Goal: Task Accomplishment & Management: Use online tool/utility

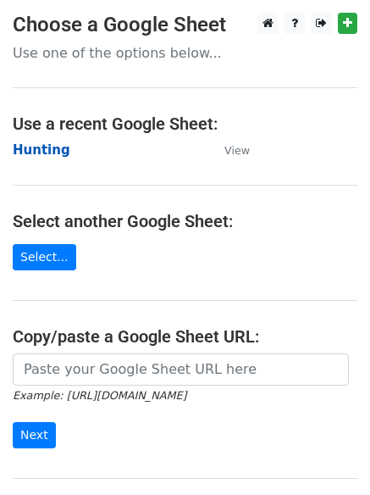
click at [43, 149] on strong "Hunting" at bounding box center [42, 149] width 58 height 15
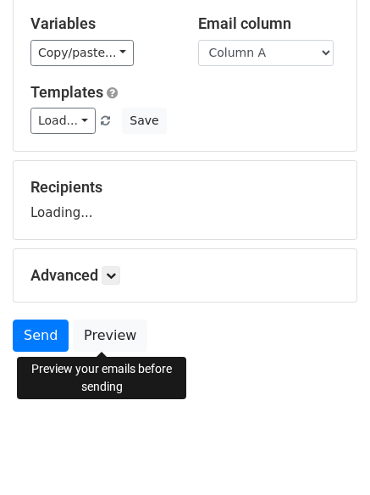
scroll to position [96, 0]
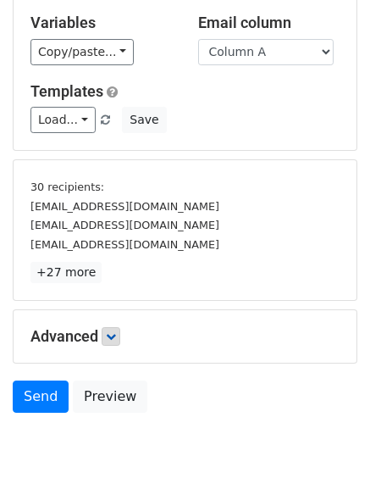
click at [114, 274] on p "+27 more" at bounding box center [184, 272] width 309 height 21
click at [120, 333] on link at bounding box center [111, 336] width 19 height 19
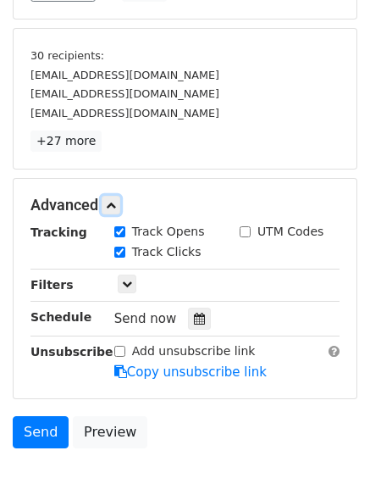
scroll to position [319, 0]
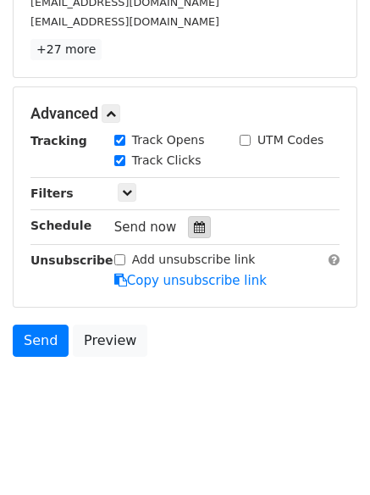
drag, startPoint x: 191, startPoint y: 234, endPoint x: 169, endPoint y: 232, distance: 22.9
click at [191, 232] on div at bounding box center [199, 227] width 23 height 22
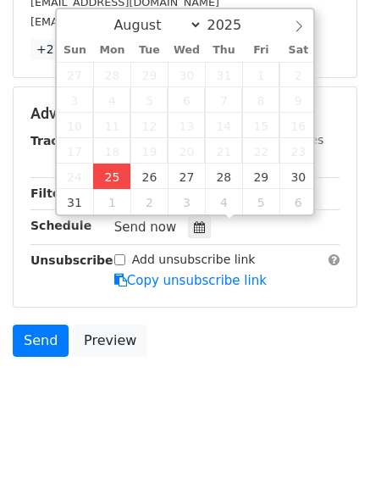
type input "2025-08-25 12:42"
type input "42"
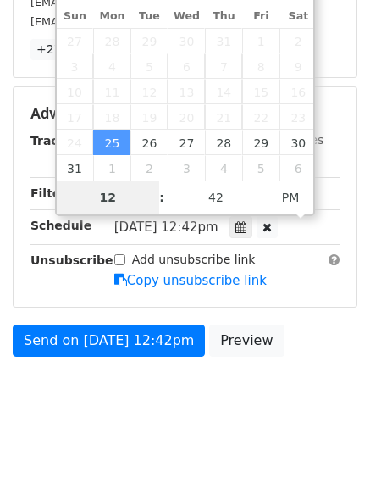
scroll to position [262, 0]
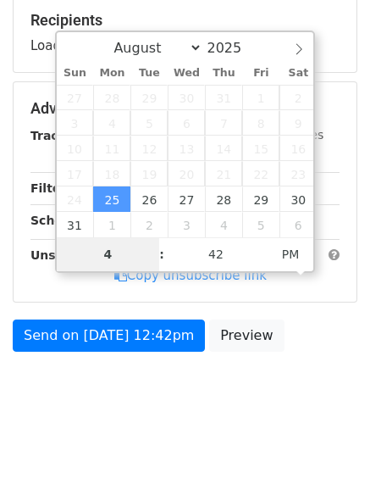
type input "4"
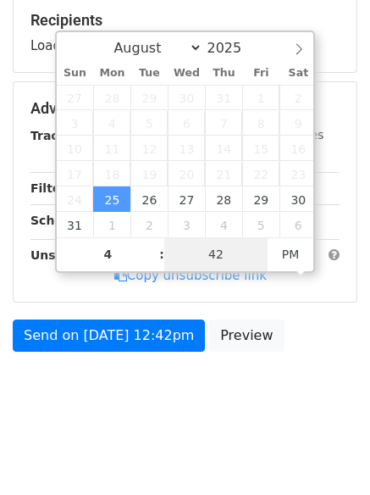
type input "2025-08-25 16:42"
type input "04"
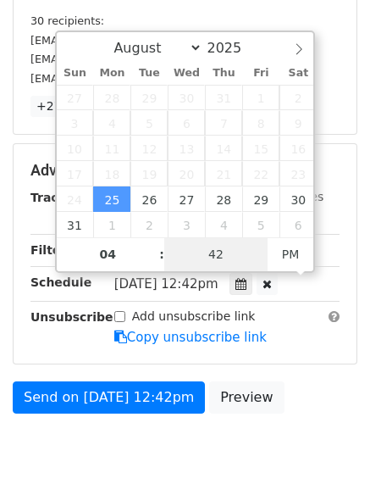
type input "1"
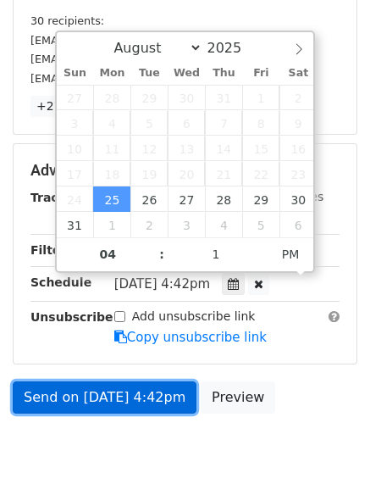
type input "2025-08-25 16:01"
click at [110, 389] on link "Send on Aug 25 at 4:42pm" at bounding box center [105, 397] width 184 height 32
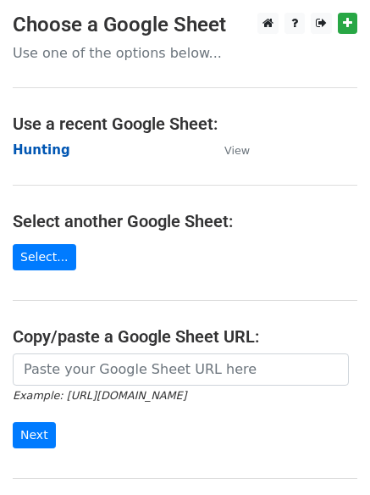
click at [41, 149] on strong "Hunting" at bounding box center [42, 149] width 58 height 15
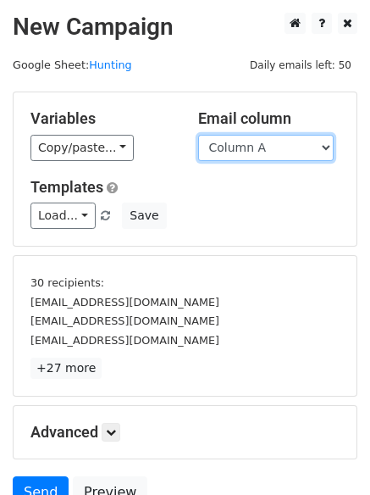
click at [230, 154] on select "Column A Column B Column C" at bounding box center [266, 148] width 136 height 26
select select "Column B"
click at [198, 135] on select "Column A Column B Column C" at bounding box center [266, 148] width 136 height 26
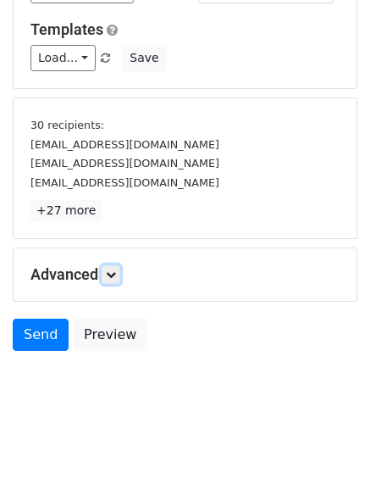
drag, startPoint x: 122, startPoint y: 274, endPoint x: 156, endPoint y: 290, distance: 37.2
click at [120, 274] on link at bounding box center [111, 274] width 19 height 19
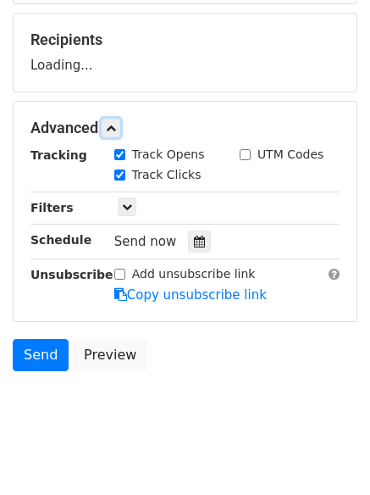
scroll to position [247, 0]
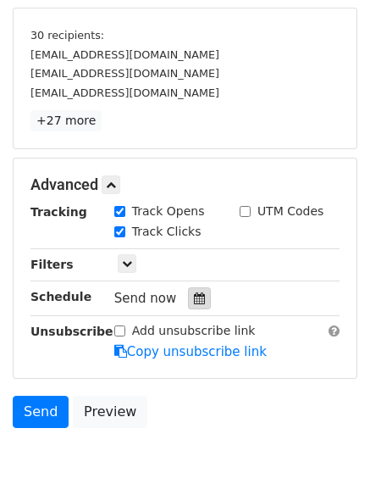
click at [194, 303] on icon at bounding box center [199, 298] width 11 height 12
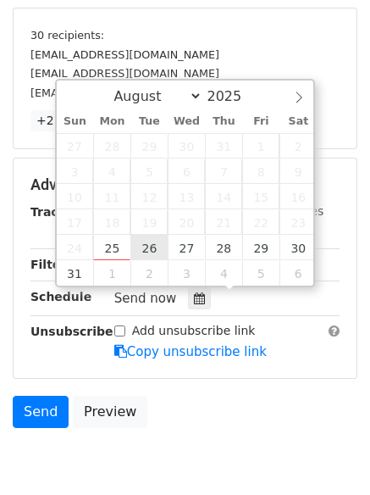
type input "2025-08-26 12:00"
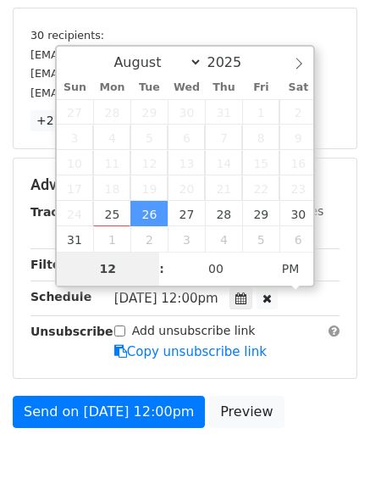
type input "5"
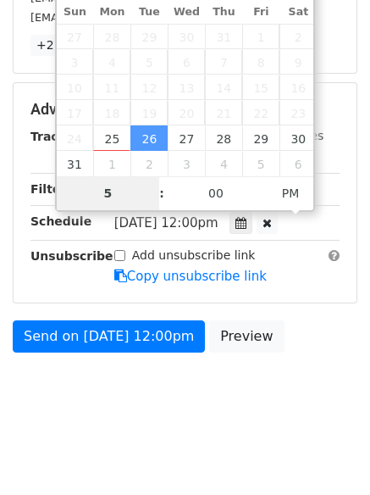
scroll to position [324, 0]
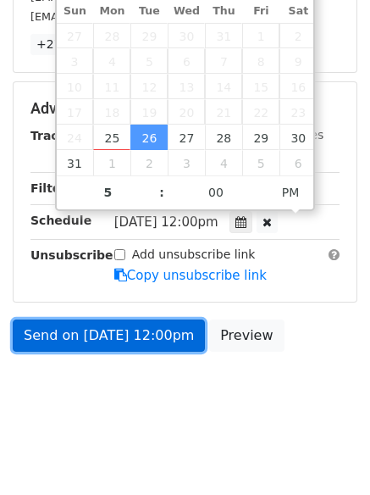
type input "2025-08-26 17:00"
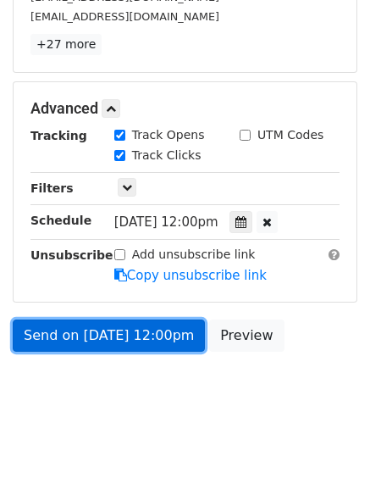
click at [111, 331] on link "Send on Aug 26 at 12:00pm" at bounding box center [109, 335] width 192 height 32
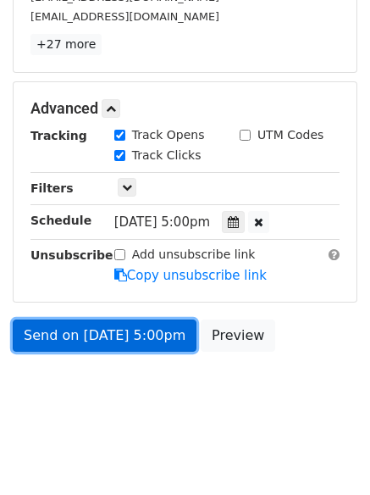
click at [88, 335] on link "Send on Aug 26 at 5:00pm" at bounding box center [105, 335] width 184 height 32
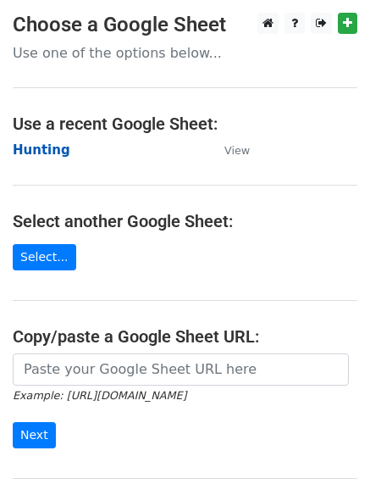
click at [58, 154] on strong "Hunting" at bounding box center [42, 149] width 58 height 15
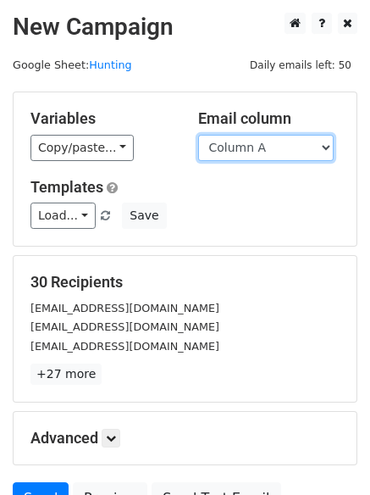
drag, startPoint x: 238, startPoint y: 144, endPoint x: 242, endPoint y: 154, distance: 11.0
click at [239, 144] on select "Column A Column B Column C" at bounding box center [266, 148] width 136 height 26
select select "Column C"
click at [198, 135] on select "Column A Column B Column C" at bounding box center [266, 148] width 136 height 26
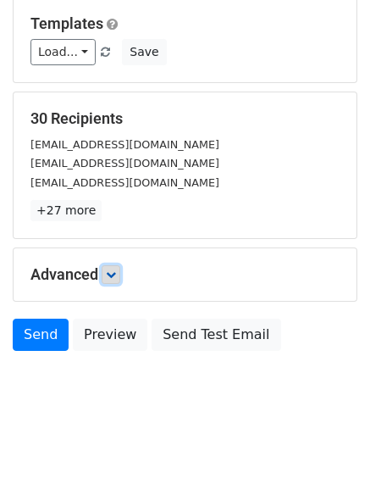
click at [113, 274] on icon at bounding box center [111, 274] width 10 height 10
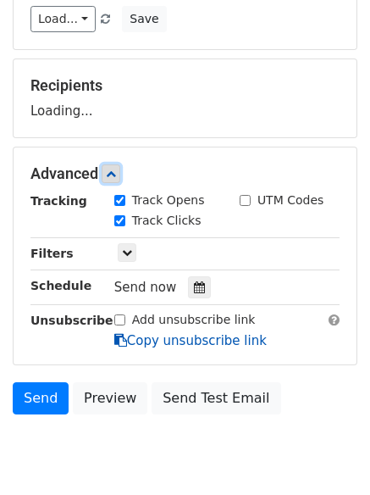
scroll to position [251, 0]
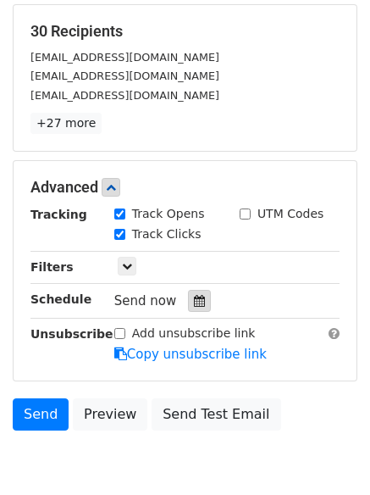
click at [194, 296] on icon at bounding box center [199, 301] width 11 height 12
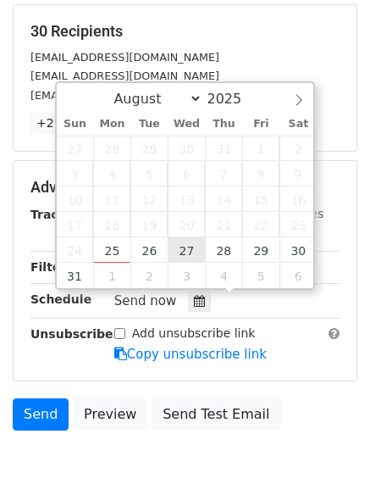
type input "2025-08-27 12:00"
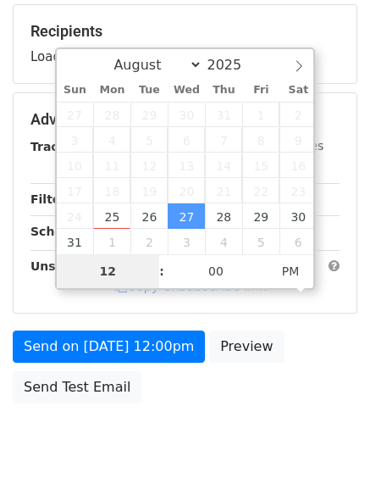
type input "6"
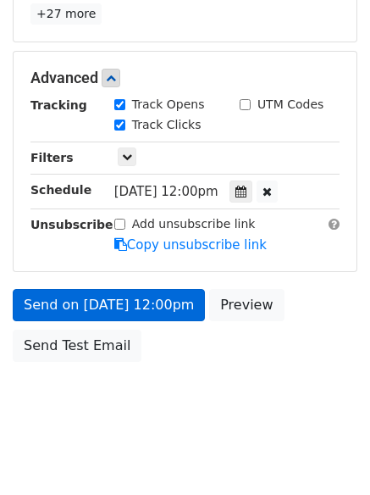
scroll to position [701, 0]
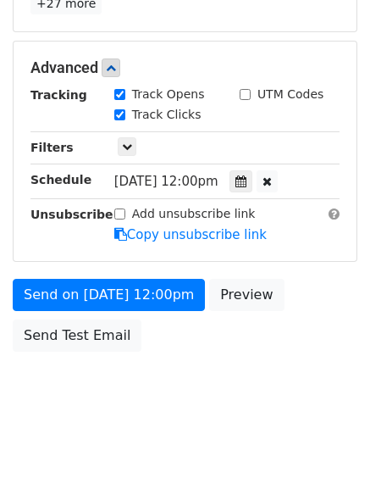
type input "2025-08-27 18:00"
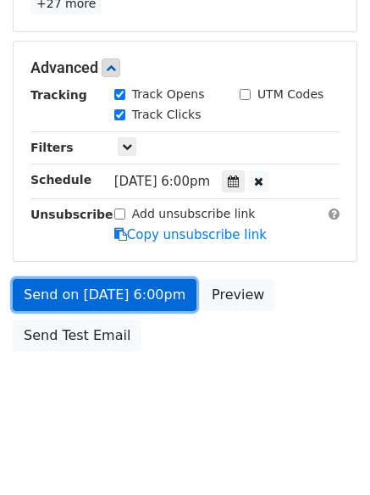
click at [125, 292] on link "Send on Aug 27 at 6:00pm" at bounding box center [105, 295] width 184 height 32
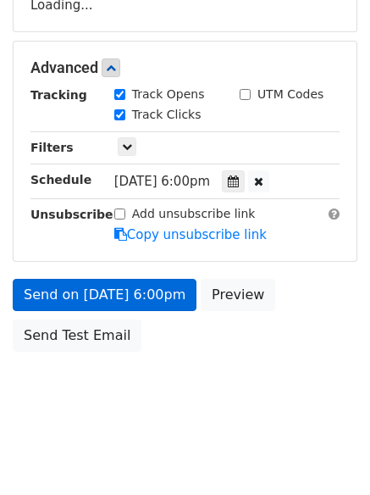
scroll to position [370, 0]
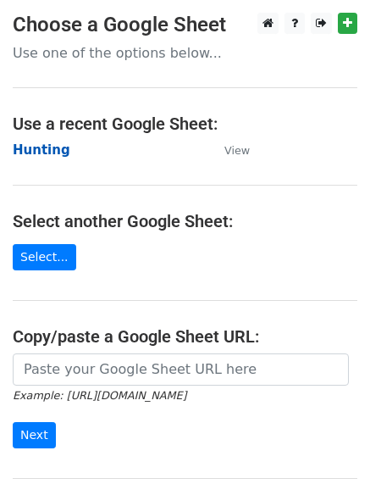
click at [45, 146] on strong "Hunting" at bounding box center [42, 149] width 58 height 15
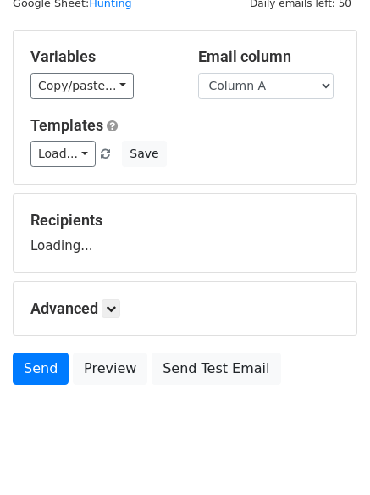
scroll to position [96, 0]
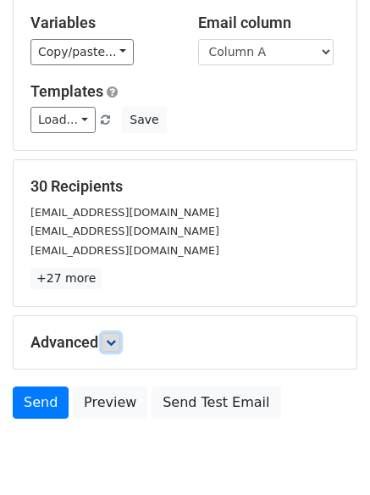
click at [113, 335] on link at bounding box center [111, 342] width 19 height 19
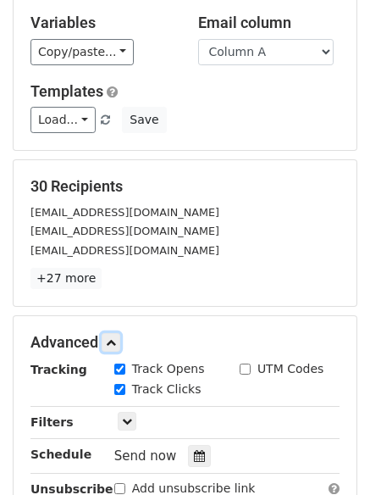
scroll to position [321, 0]
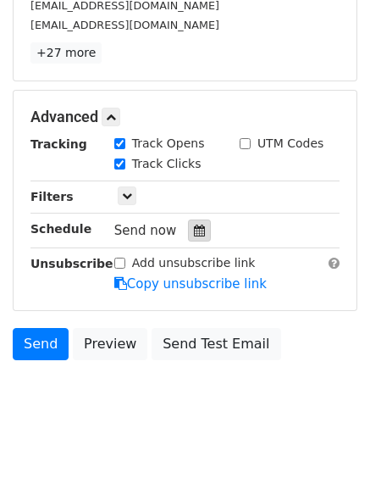
click at [188, 219] on div at bounding box center [199, 230] width 23 height 22
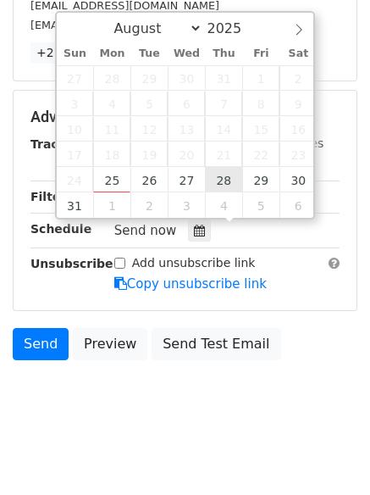
type input "2025-08-28 12:00"
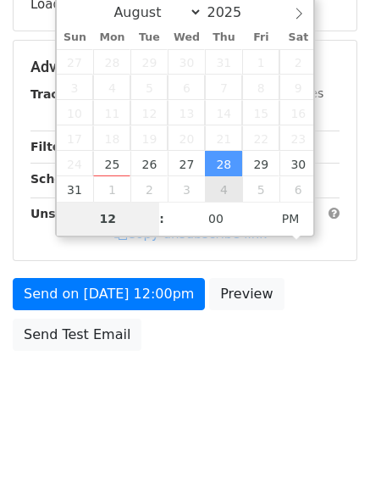
scroll to position [302, 0]
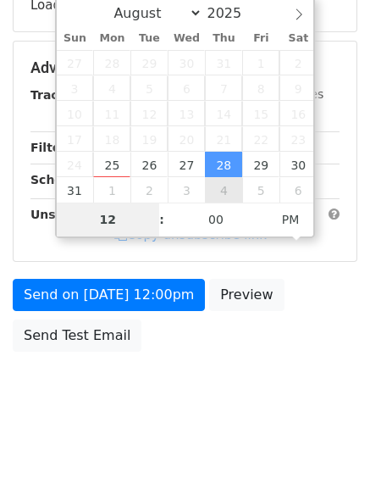
type input "7"
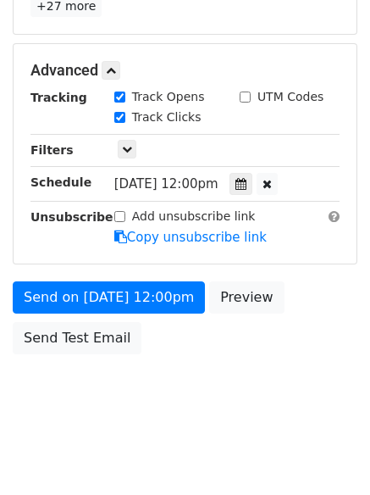
scroll to position [701, 0]
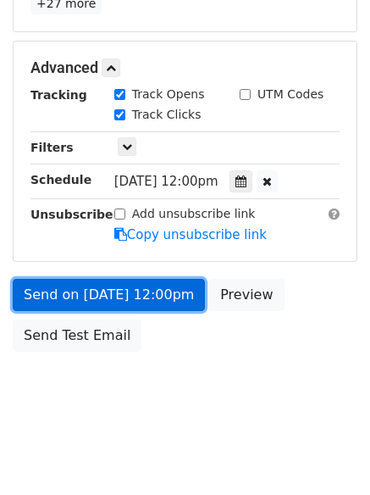
type input "2025-08-28 19:00"
click at [112, 293] on link "Send on Aug 28 at 12:00pm" at bounding box center [109, 295] width 192 height 32
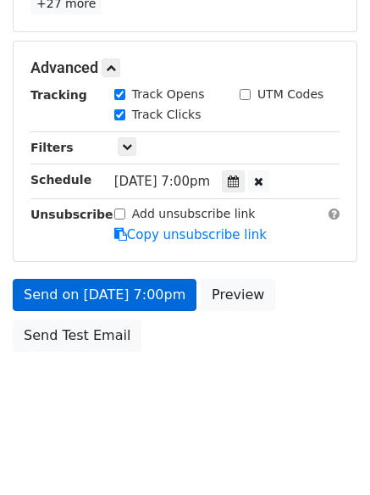
scroll to position [302, 0]
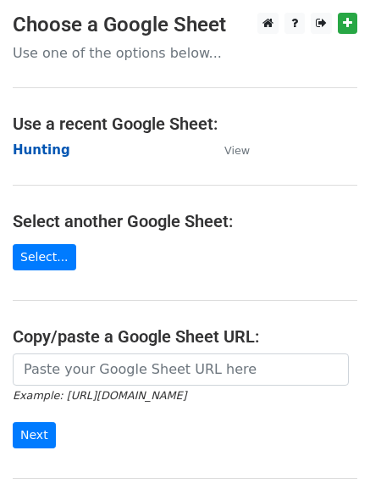
click at [41, 143] on strong "Hunting" at bounding box center [42, 149] width 58 height 15
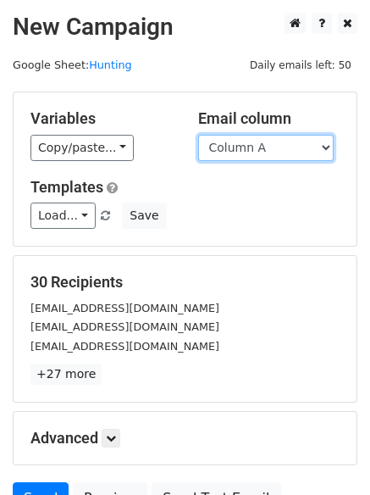
click at [262, 147] on select "Column A Column B Column C" at bounding box center [266, 148] width 136 height 26
select select "Column B"
click at [198, 135] on select "Column A Column B Column C" at bounding box center [266, 148] width 136 height 26
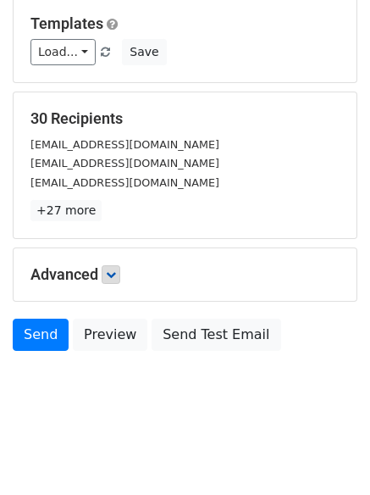
click at [124, 269] on h5 "Advanced" at bounding box center [184, 274] width 309 height 19
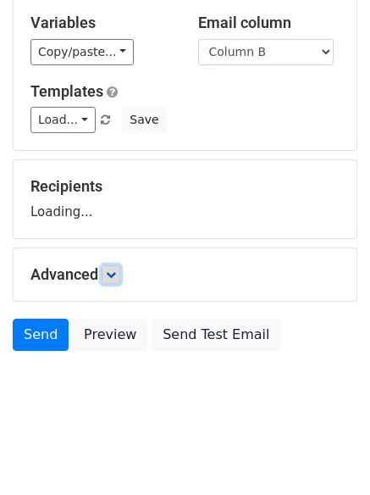
click at [116, 269] on icon at bounding box center [111, 274] width 10 height 10
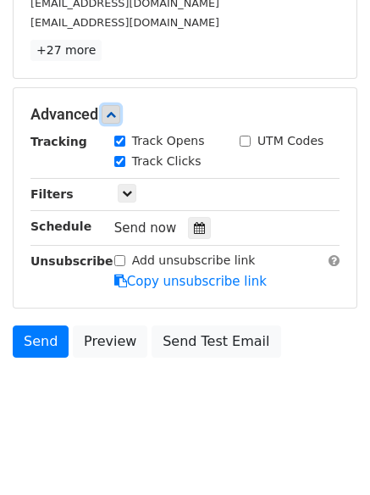
scroll to position [328, 0]
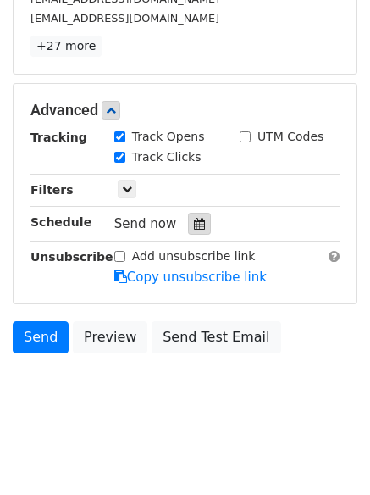
click at [189, 213] on div at bounding box center [199, 224] width 23 height 22
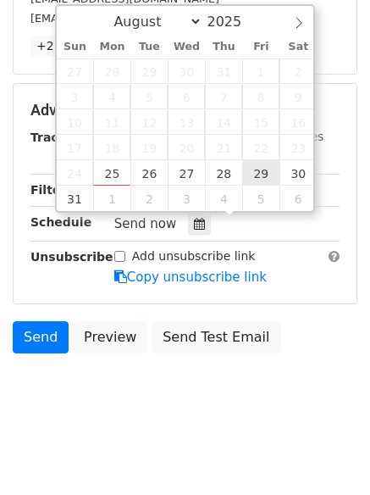
type input "2025-08-29 12:00"
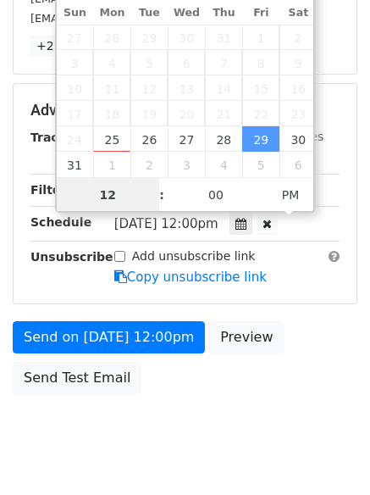
scroll to position [1, 0]
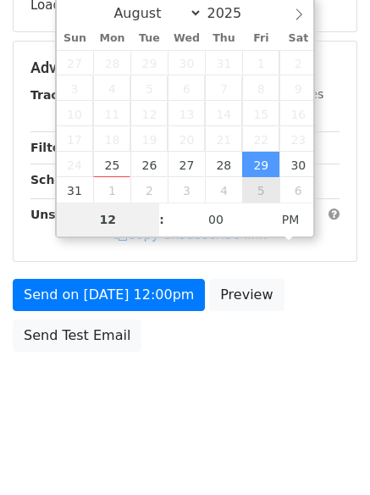
type input "8"
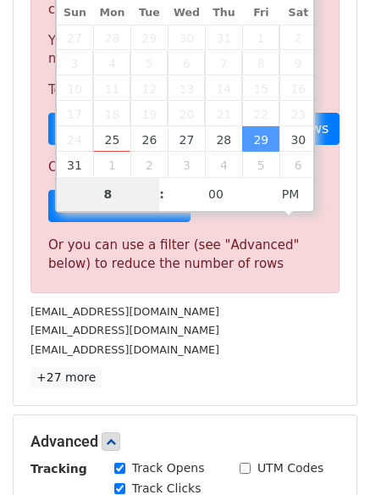
scroll to position [701, 0]
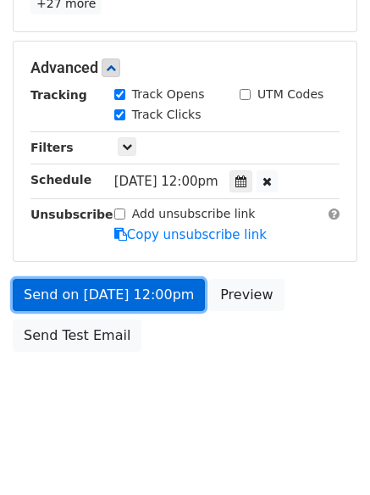
type input "2025-08-29 20:00"
click at [148, 296] on link "Send on Aug 29 at 12:00pm" at bounding box center [109, 295] width 192 height 32
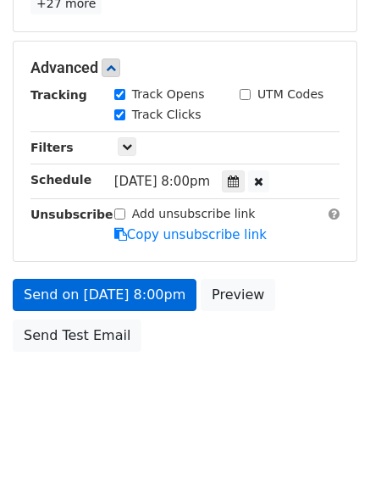
scroll to position [302, 0]
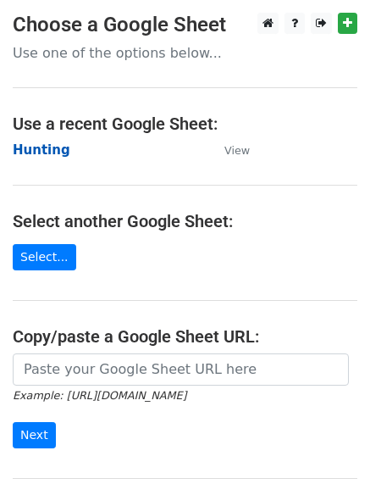
click at [47, 146] on strong "Hunting" at bounding box center [42, 149] width 58 height 15
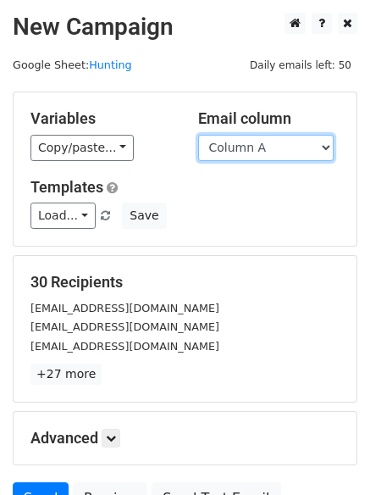
click at [238, 153] on select "Column A Column B Column C" at bounding box center [266, 148] width 136 height 26
select select "Column C"
click at [198, 135] on select "Column A Column B Column C" at bounding box center [266, 148] width 136 height 26
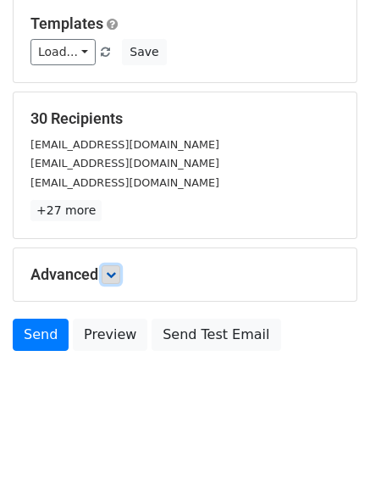
click at [120, 275] on link at bounding box center [111, 274] width 19 height 19
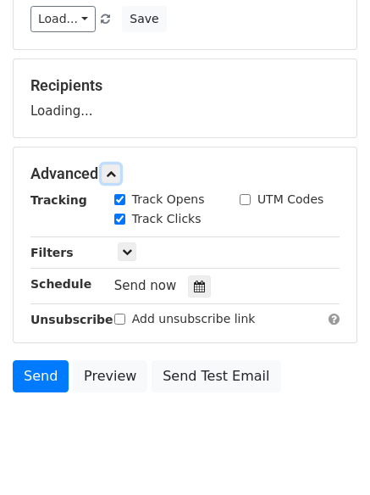
scroll to position [238, 0]
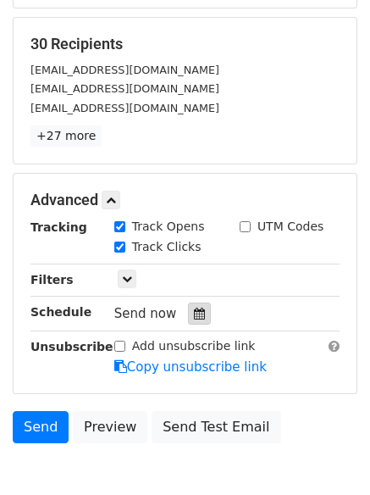
click at [194, 308] on icon at bounding box center [199, 314] width 11 height 12
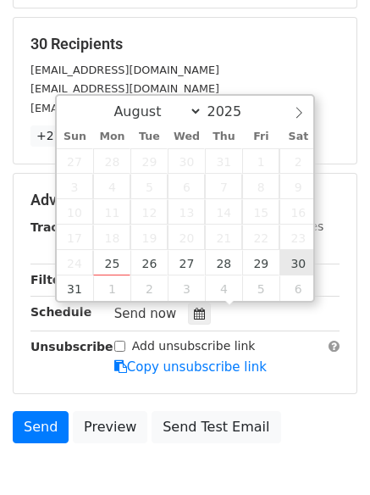
type input "[DATE] 12:00"
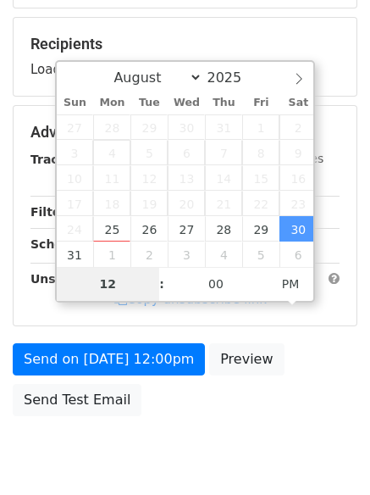
type input "9"
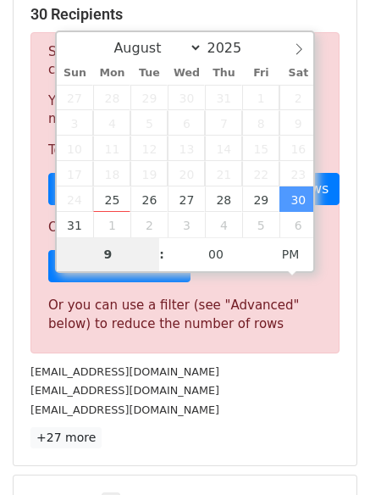
scroll to position [701, 0]
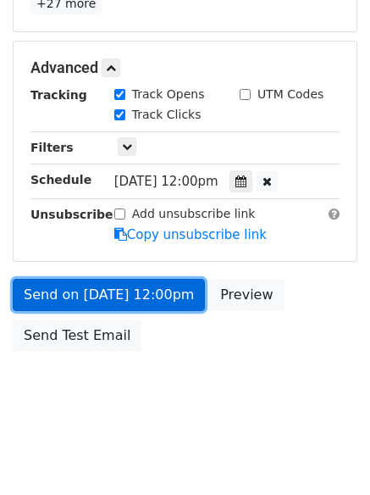
type input "[DATE] 21:00"
click at [130, 281] on link "Send on [DATE] 12:00pm" at bounding box center [109, 295] width 192 height 32
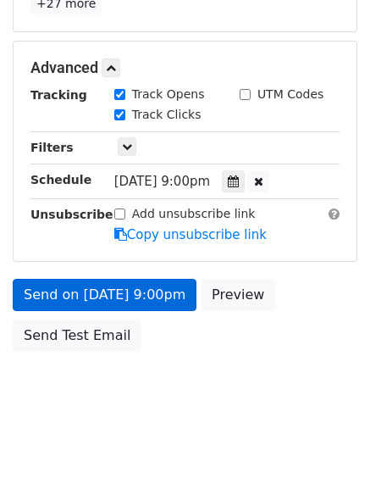
scroll to position [302, 0]
